Goal: Information Seeking & Learning: Learn about a topic

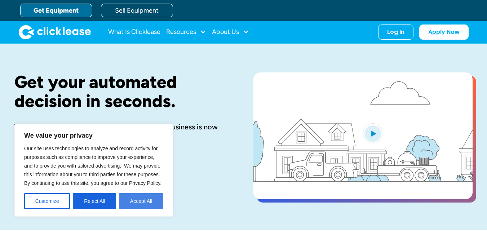
click at [144, 203] on button "Accept All" at bounding box center [141, 201] width 44 height 16
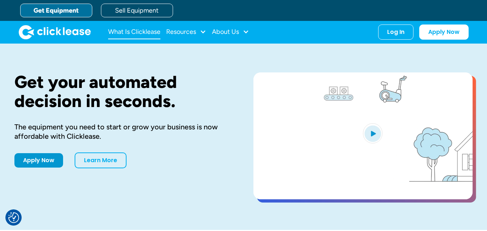
click at [146, 29] on link "What Is Clicklease" at bounding box center [134, 32] width 52 height 14
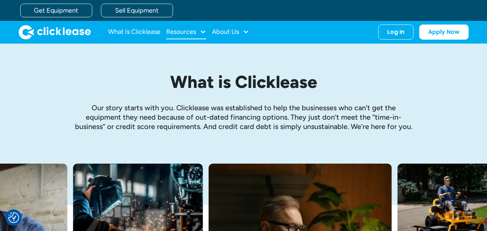
click at [199, 31] on div "Resources" at bounding box center [186, 32] width 40 height 14
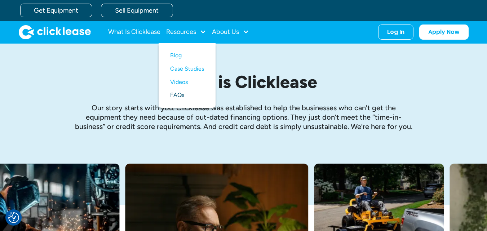
click at [176, 100] on link "FAQs" at bounding box center [187, 95] width 34 height 13
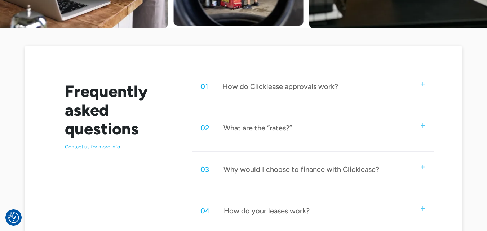
scroll to position [331, 0]
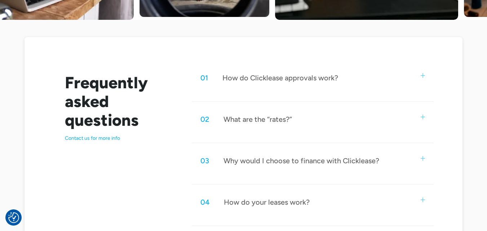
click at [421, 74] on img at bounding box center [423, 75] width 5 height 5
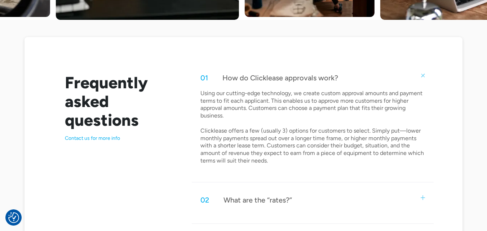
click at [424, 72] on div "01 How do Clicklease approvals work?" at bounding box center [313, 78] width 242 height 24
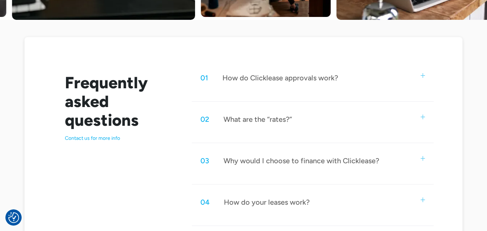
click at [424, 118] on img at bounding box center [423, 117] width 5 height 5
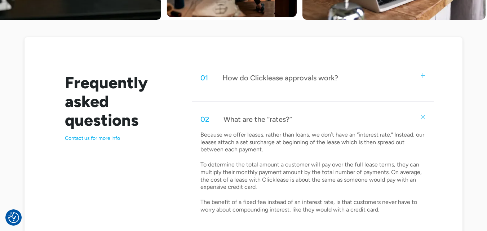
click at [424, 118] on img at bounding box center [423, 117] width 6 height 6
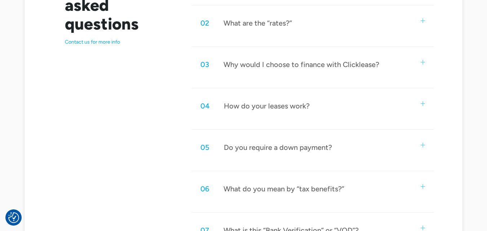
scroll to position [431, 0]
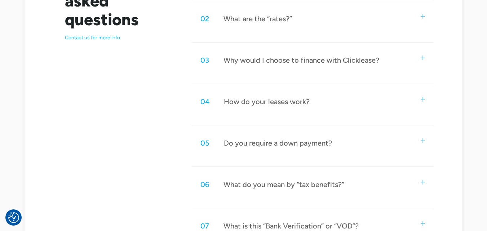
click at [424, 55] on div "03 Why would I choose to finance with Clicklease?" at bounding box center [313, 60] width 242 height 24
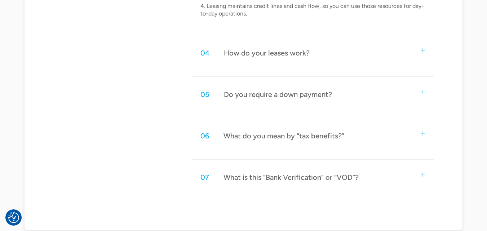
scroll to position [609, 0]
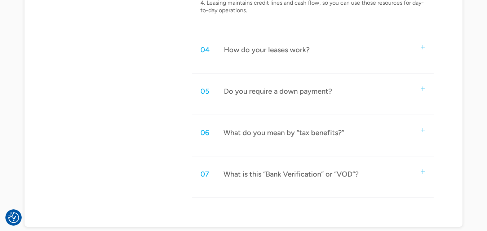
click at [421, 89] on img at bounding box center [423, 89] width 5 height 5
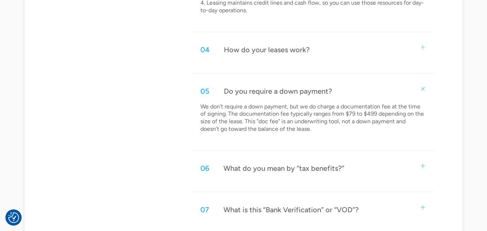
click at [421, 89] on img at bounding box center [423, 88] width 6 height 6
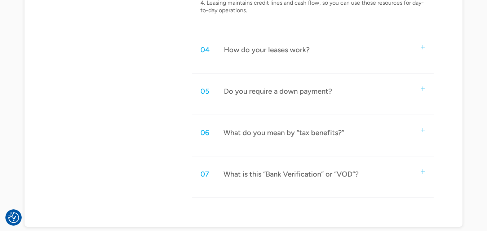
click at [423, 170] on img at bounding box center [423, 172] width 5 height 5
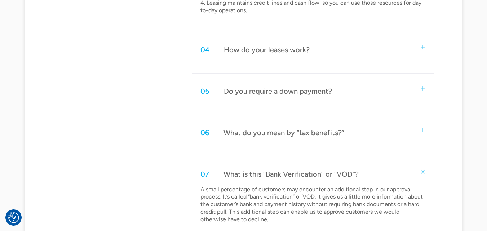
click at [423, 170] on img at bounding box center [423, 171] width 6 height 6
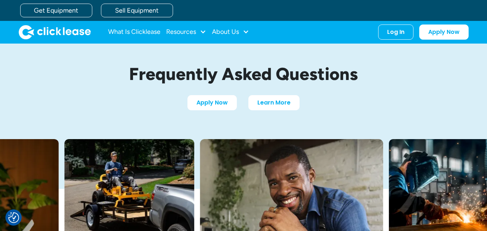
scroll to position [0, 0]
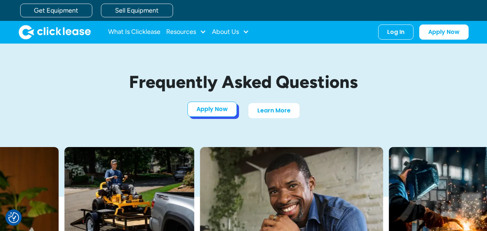
click at [204, 111] on link "Apply Now" at bounding box center [212, 109] width 49 height 15
